Goal: Information Seeking & Learning: Learn about a topic

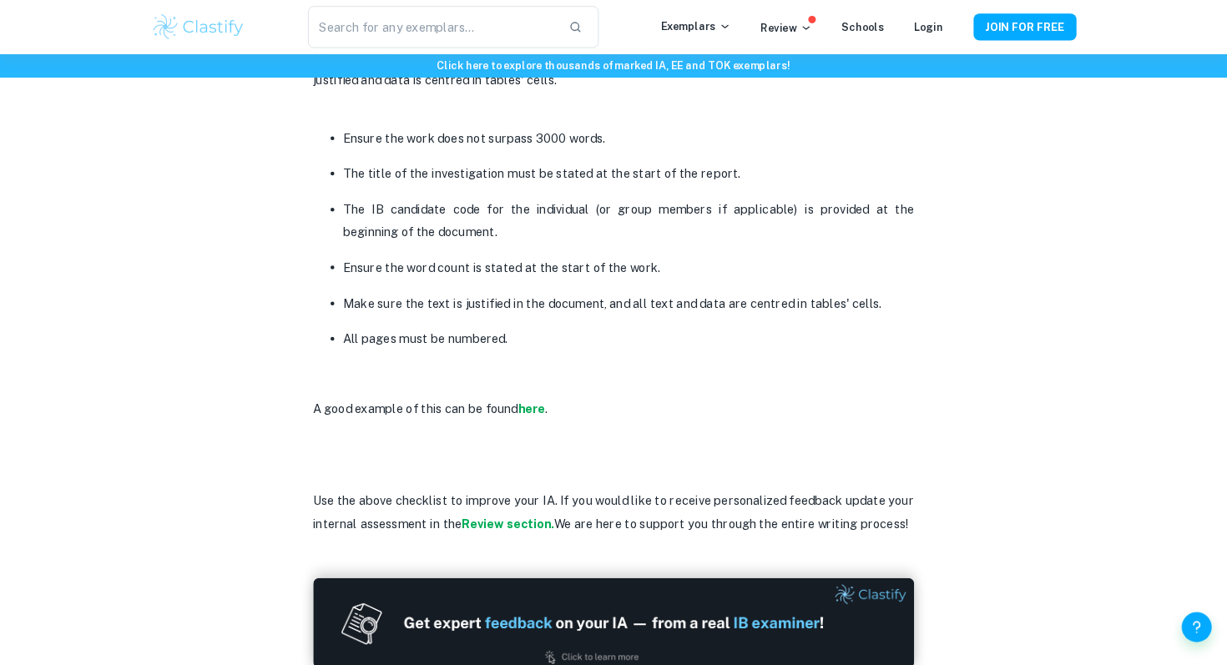
scroll to position [4095, 0]
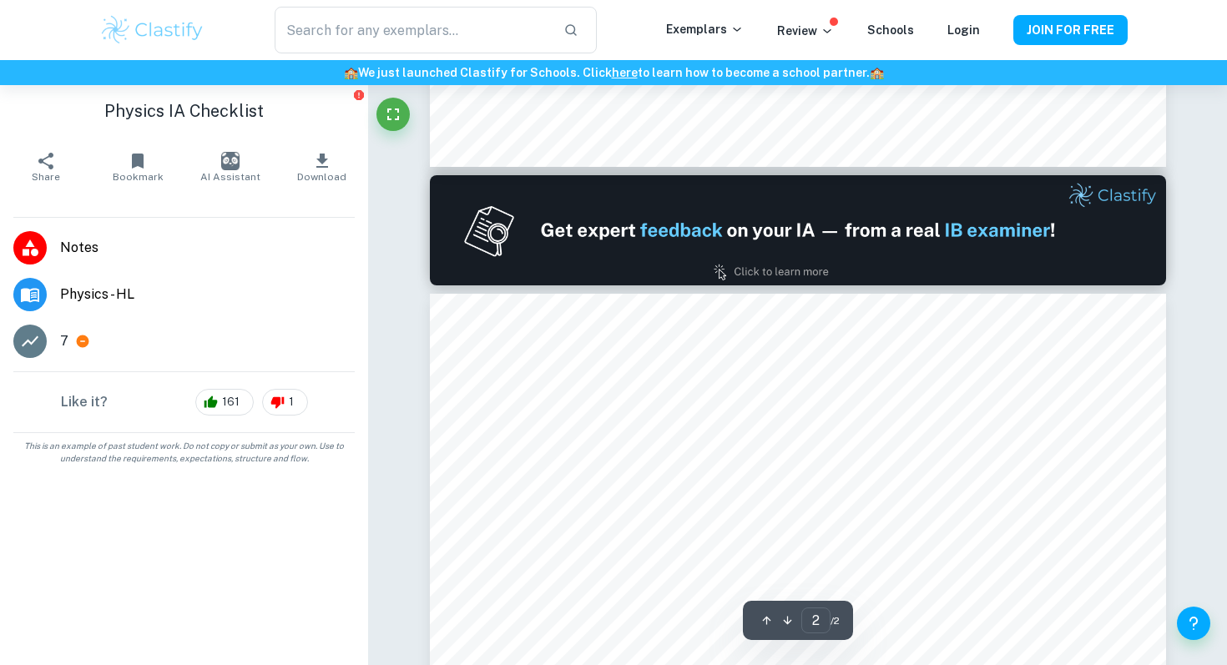
type input "1"
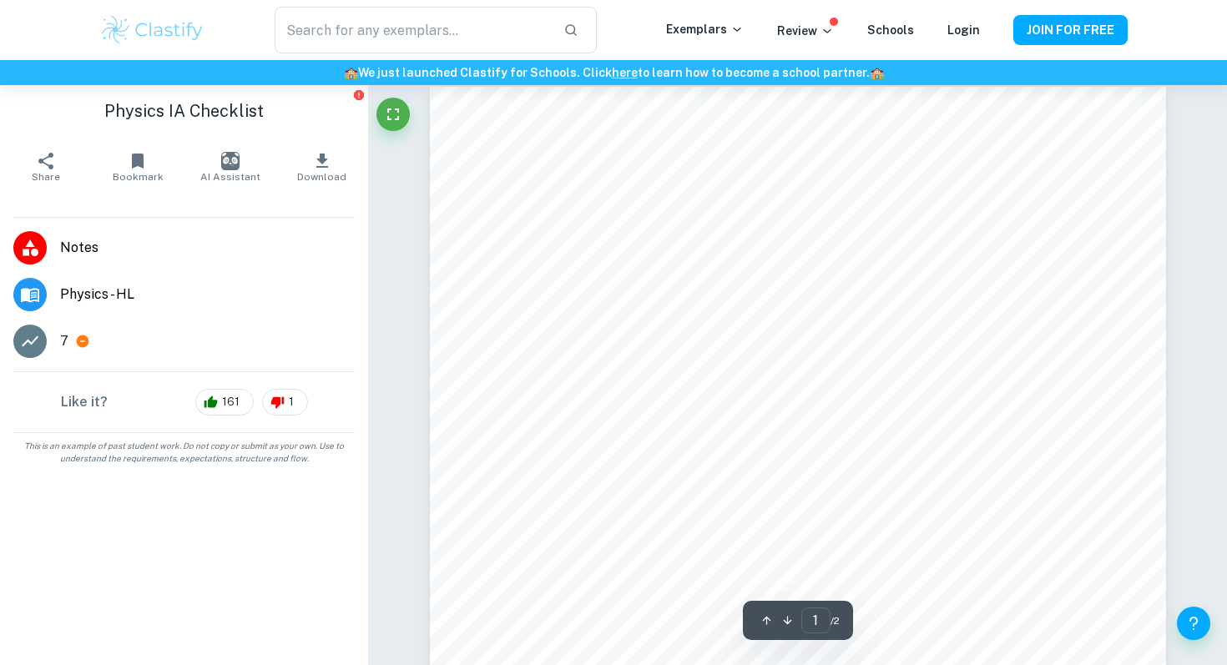
scroll to position [13, 0]
